Goal: Transaction & Acquisition: Purchase product/service

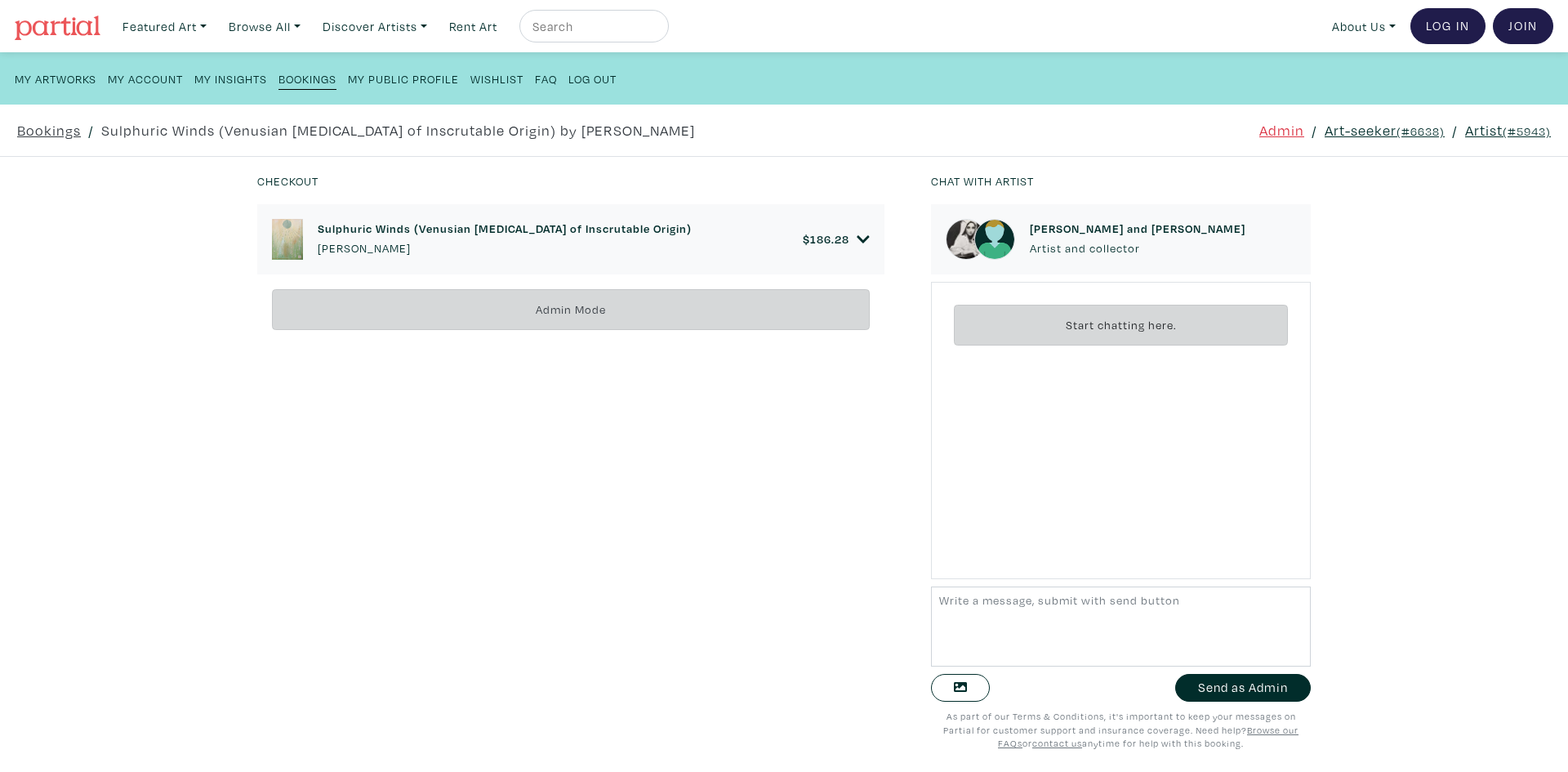
click at [1469, 137] on link "Artist (#5943)" at bounding box center [1507, 130] width 85 height 22
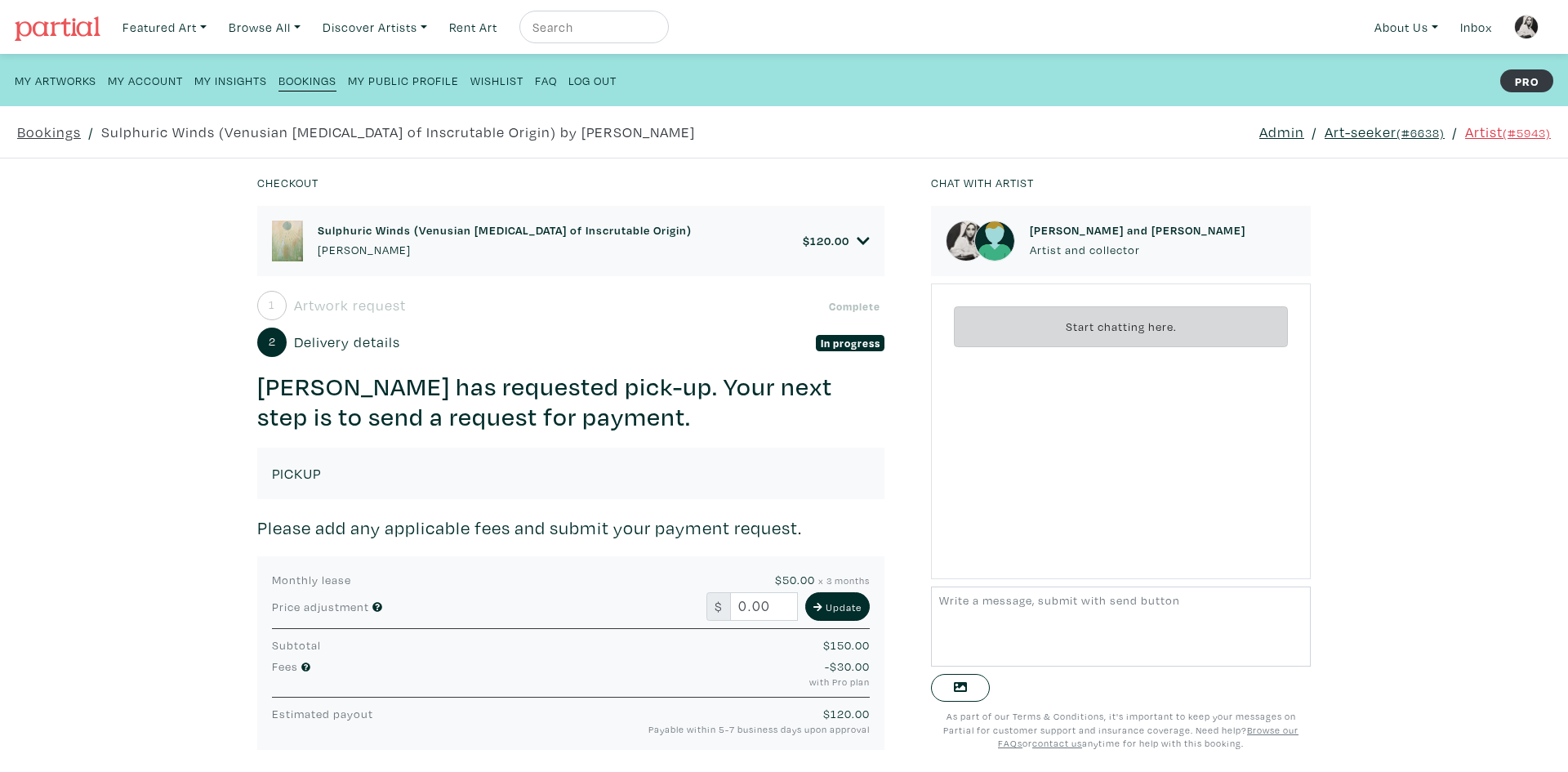
click at [1482, 297] on div "Checkout Sulphuric Winds (Venusian Paroxysm of Inscrutable Origin) Stacy Athena…" at bounding box center [784, 464] width 1617 height 613
